Goal: Check status: Check status

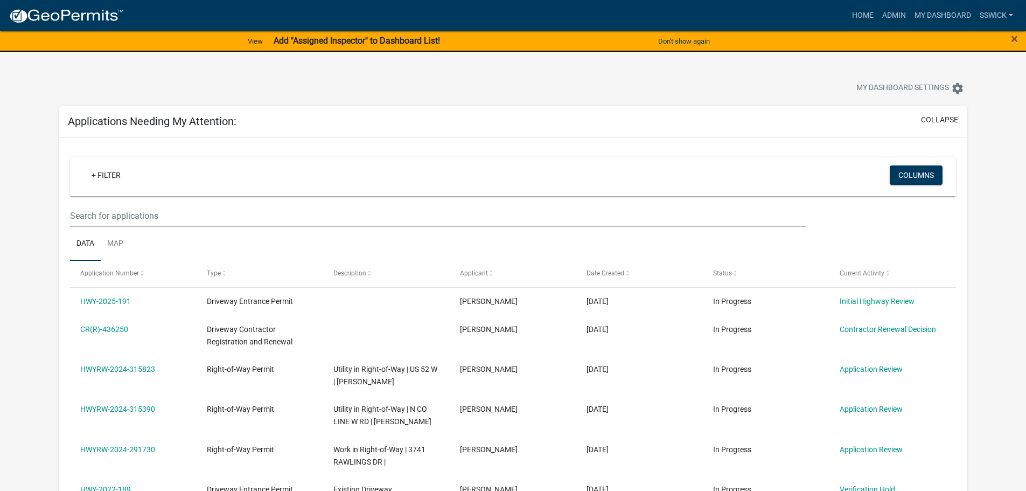
scroll to position [54, 0]
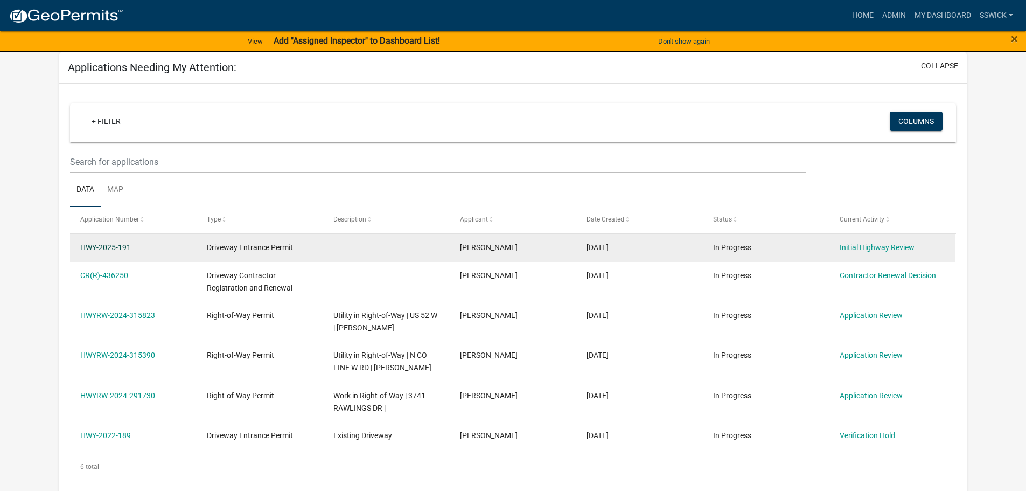
click at [123, 246] on link "HWY-2025-191" at bounding box center [105, 247] width 51 height 9
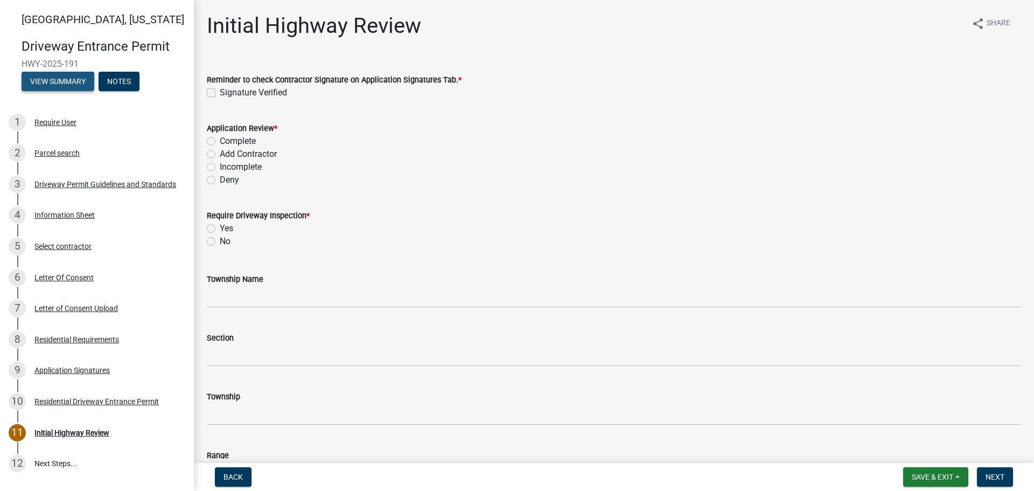
click at [61, 83] on button "View Summary" at bounding box center [58, 81] width 73 height 19
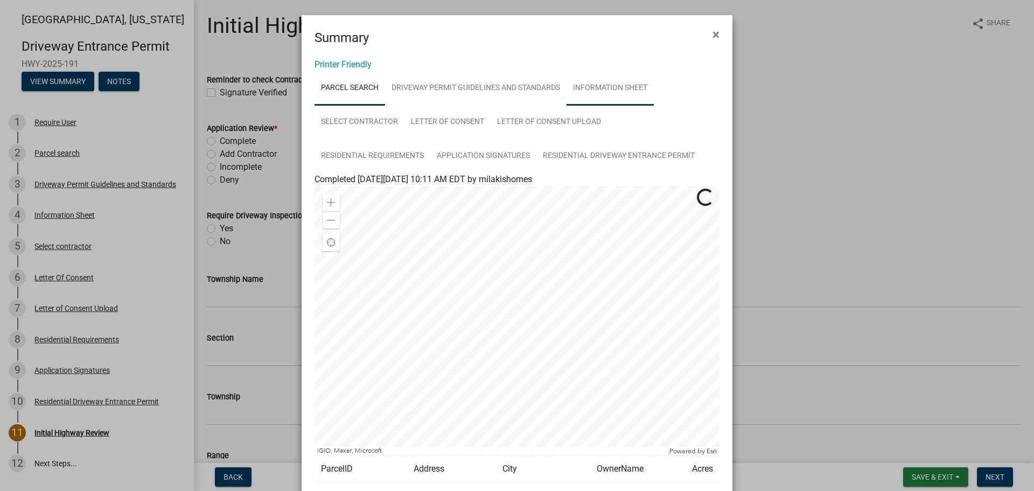
click at [613, 89] on link "Information Sheet" at bounding box center [609, 88] width 87 height 34
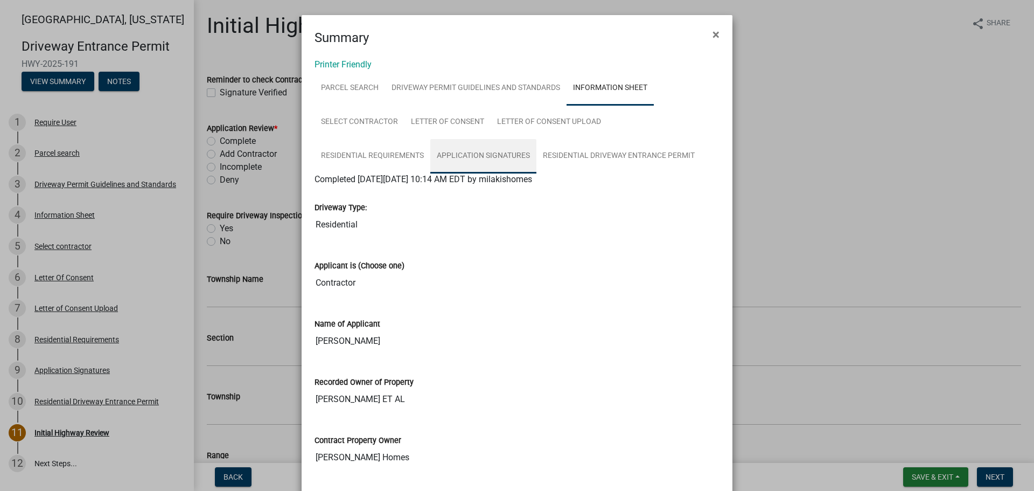
click at [495, 154] on link "Application Signatures" at bounding box center [483, 156] width 106 height 34
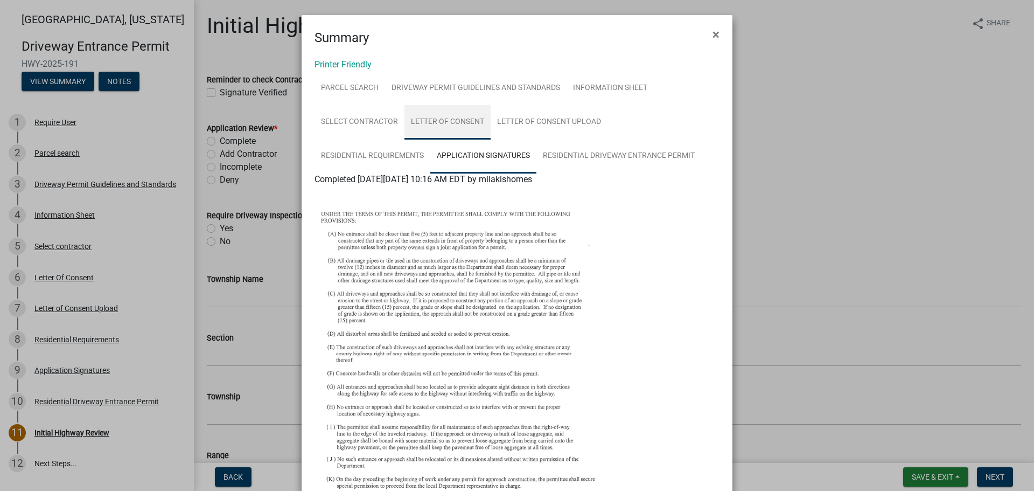
click at [458, 123] on link "Letter Of Consent" at bounding box center [447, 122] width 86 height 34
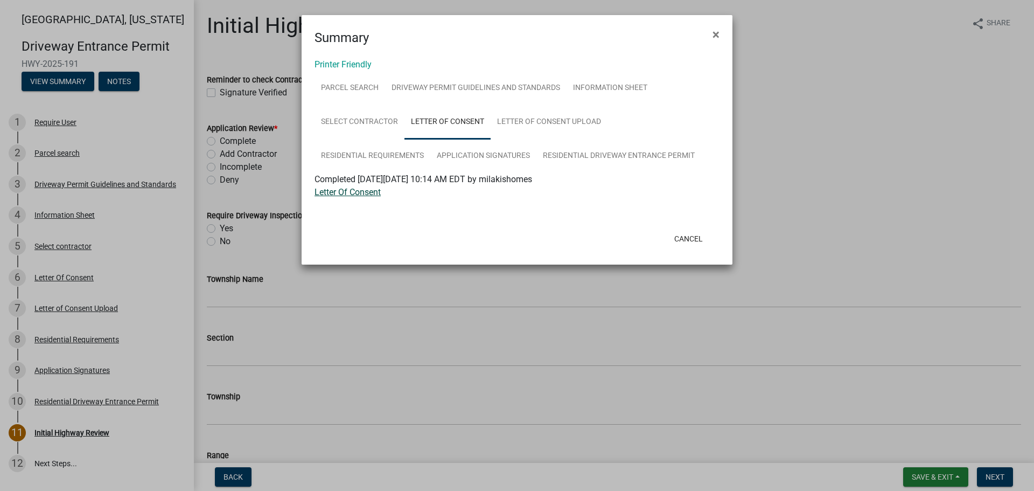
click at [365, 195] on link "Letter Of Consent" at bounding box center [347, 192] width 66 height 10
click at [368, 117] on link "Select contractor" at bounding box center [359, 122] width 90 height 34
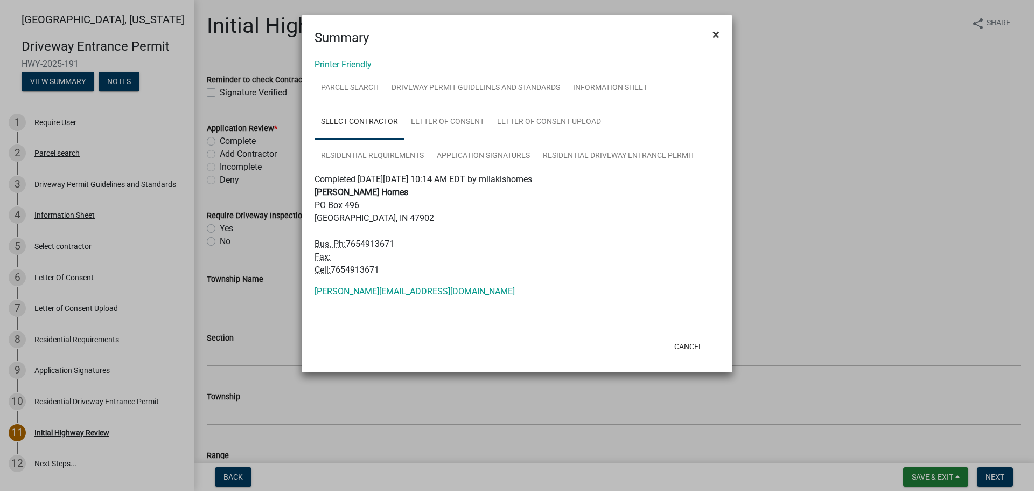
click at [715, 33] on span "×" at bounding box center [715, 34] width 7 height 15
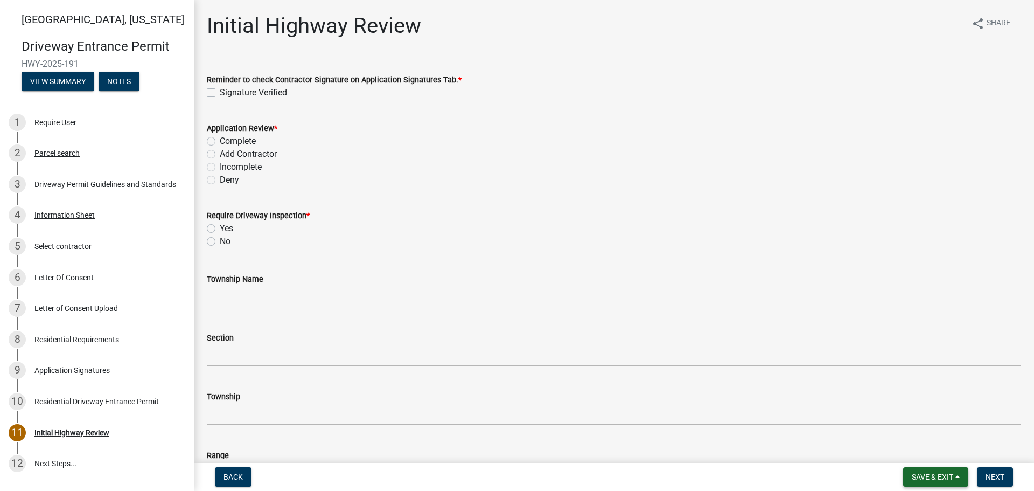
click at [960, 478] on button "Save & Exit" at bounding box center [935, 476] width 65 height 19
click at [933, 451] on button "Save & Exit" at bounding box center [925, 449] width 86 height 26
